Goal: Task Accomplishment & Management: Manage account settings

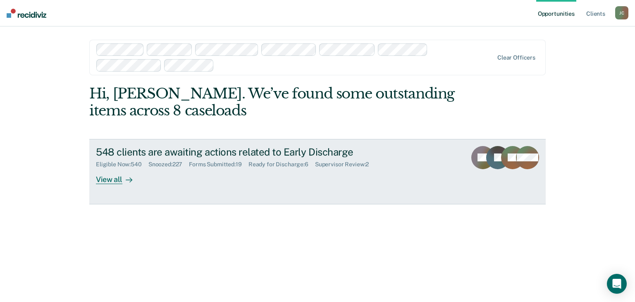
click at [195, 154] on div "548 clients are awaiting actions related to Early Discharge" at bounding box center [241, 152] width 290 height 12
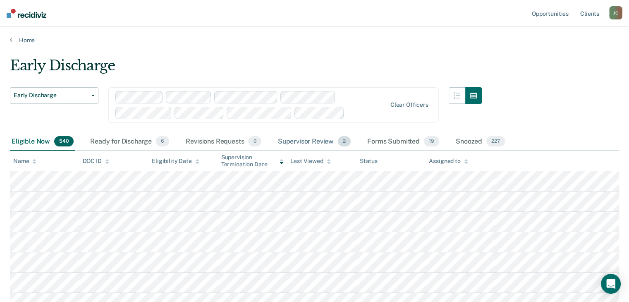
click at [313, 138] on div "Supervisor Review 2" at bounding box center [314, 142] width 76 height 18
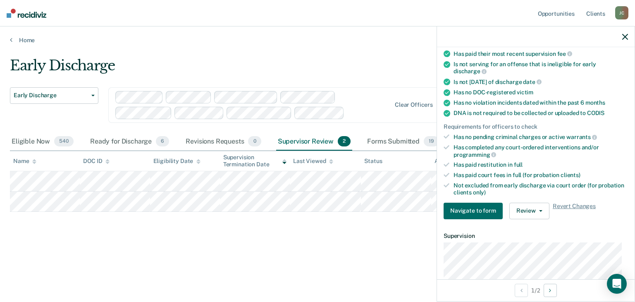
scroll to position [124, 0]
click at [536, 210] on span "button" at bounding box center [539, 211] width 7 height 2
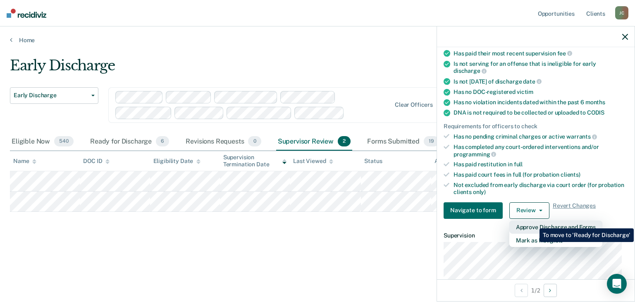
click at [533, 222] on button "Approve Discharge and Forms" at bounding box center [555, 226] width 93 height 13
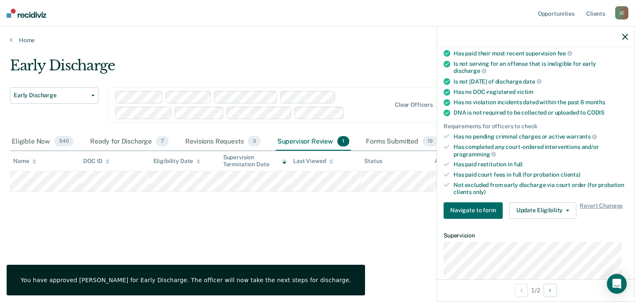
click at [198, 231] on div "Early Discharge Early Discharge Early Discharge Clear officers Eligible Now 540…" at bounding box center [317, 148] width 615 height 183
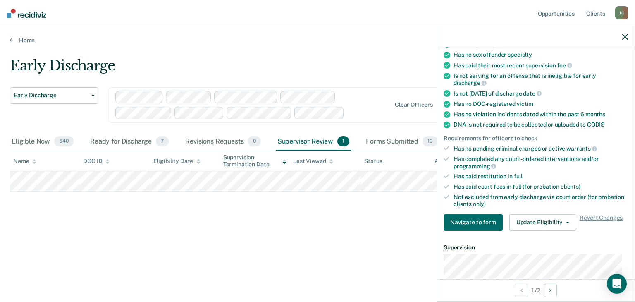
scroll to position [207, 0]
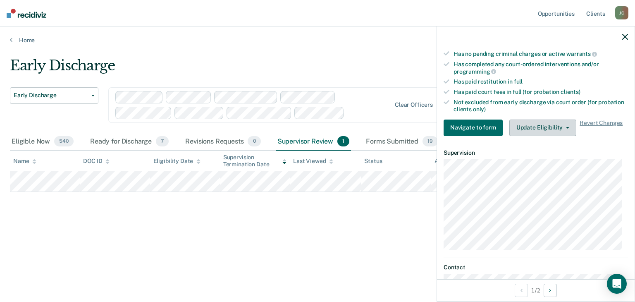
click at [542, 126] on button "Update Eligibility" at bounding box center [542, 127] width 67 height 17
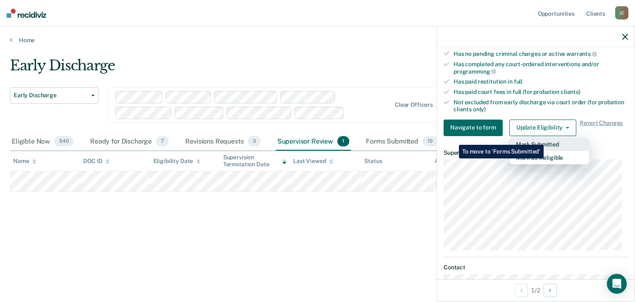
click at [546, 138] on button "Mark Submitted" at bounding box center [549, 144] width 80 height 13
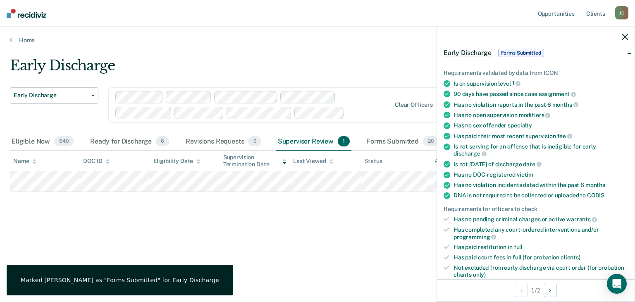
scroll to position [0, 0]
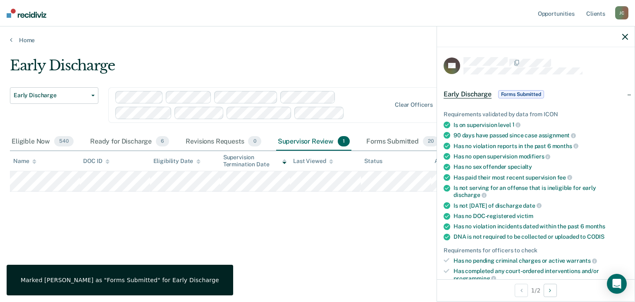
click at [628, 38] on icon "button" at bounding box center [625, 37] width 6 height 6
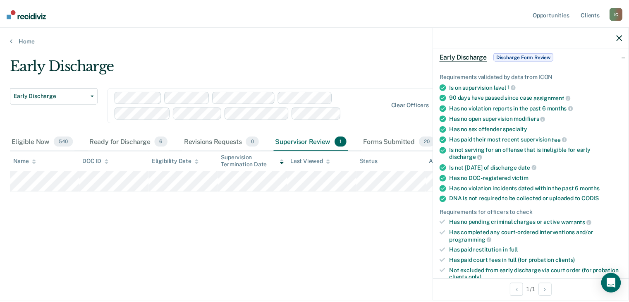
scroll to position [124, 0]
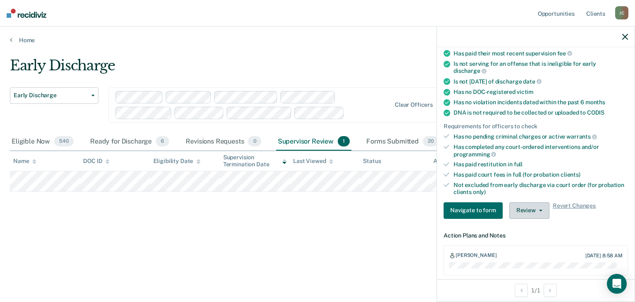
click at [536, 210] on button "Review" at bounding box center [529, 210] width 40 height 17
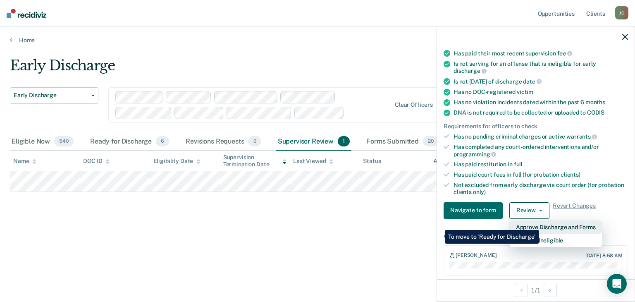
click at [539, 224] on button "Approve Discharge and Forms" at bounding box center [555, 226] width 93 height 13
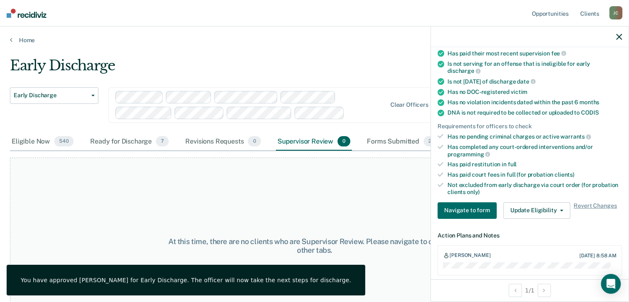
click at [275, 57] on div "Early Discharge" at bounding box center [246, 69] width 472 height 24
click at [36, 142] on div "Eligible Now 540" at bounding box center [42, 142] width 65 height 18
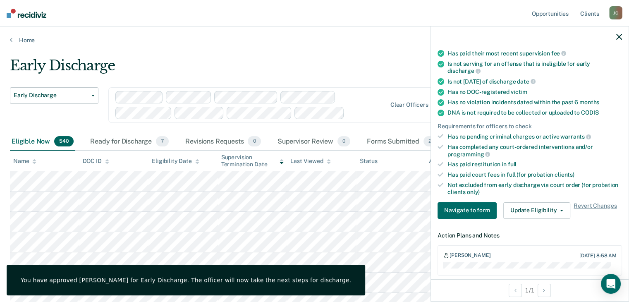
click at [620, 38] on icon "button" at bounding box center [619, 37] width 6 height 6
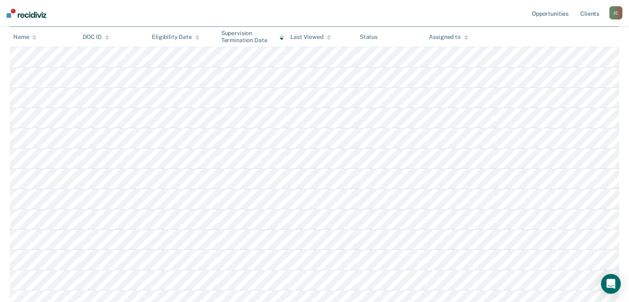
scroll to position [0, 0]
